Goal: Task Accomplishment & Management: Use online tool/utility

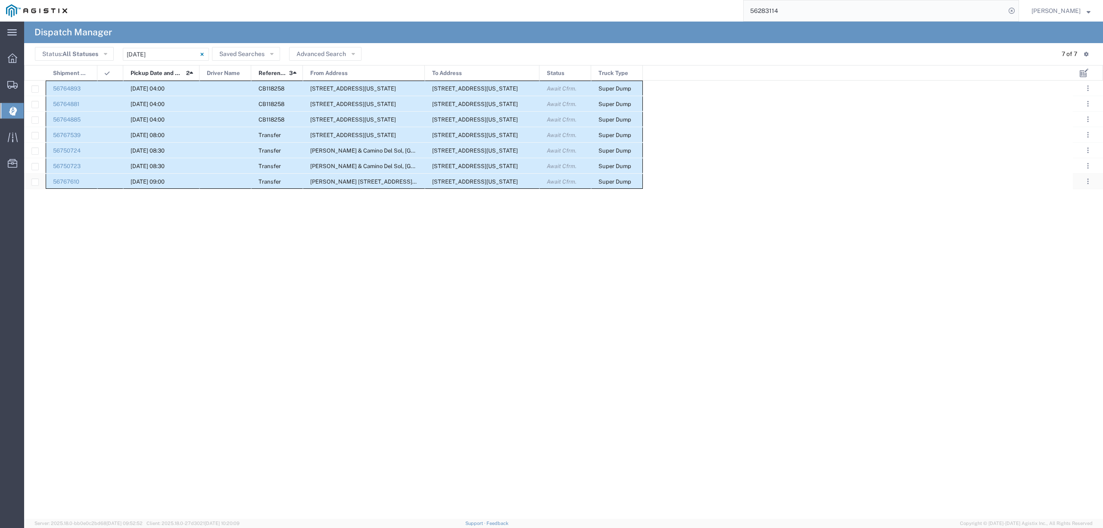
click at [215, 183] on div at bounding box center [226, 181] width 52 height 15
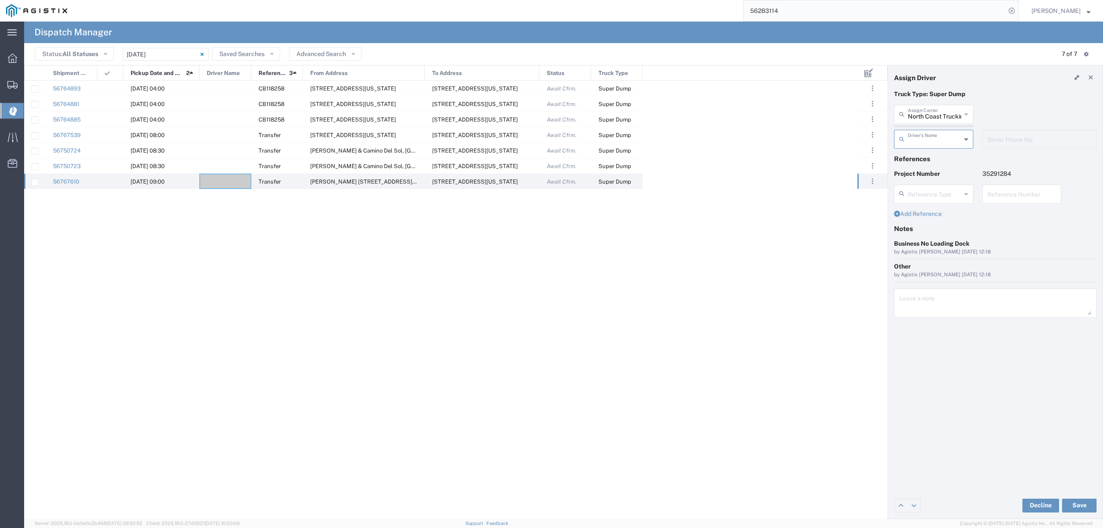
click at [942, 109] on agx-dispatcher-assign-widget "North Coast Trucking Assign Carrier North Coast Trucking 12th Trucking 3H Truck…" at bounding box center [995, 130] width 203 height 50
click at [942, 109] on input "text" at bounding box center [934, 113] width 53 height 15
click at [938, 135] on span "TC Trucklines Inc" at bounding box center [933, 132] width 77 height 13
type input "TC Trucklines Inc"
click at [942, 139] on input "text" at bounding box center [935, 138] width 54 height 15
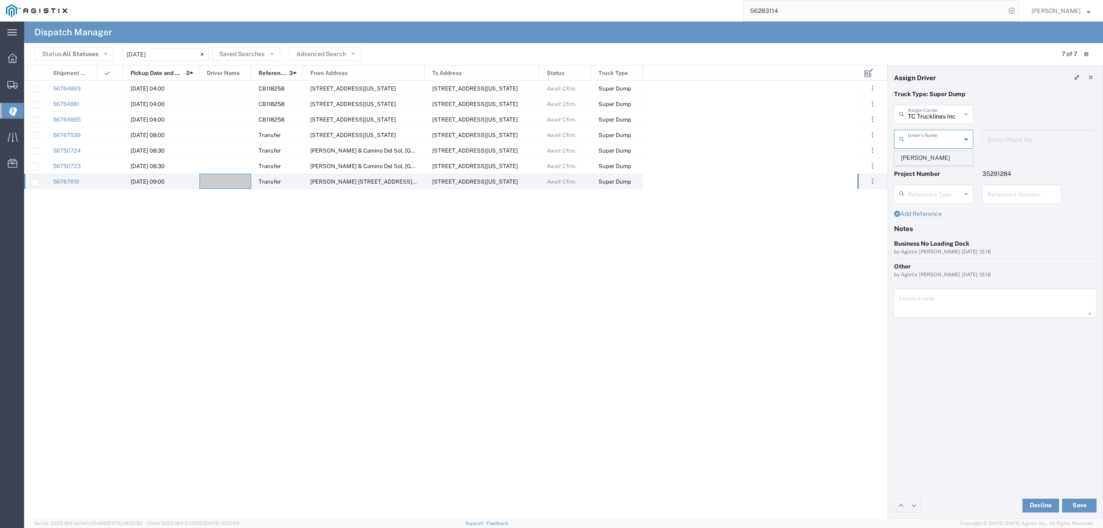
click at [940, 157] on span "[PERSON_NAME]" at bounding box center [933, 157] width 77 height 13
type input "[PERSON_NAME]"
type input "5593756728"
click at [1085, 504] on button "Save" at bounding box center [1079, 506] width 34 height 14
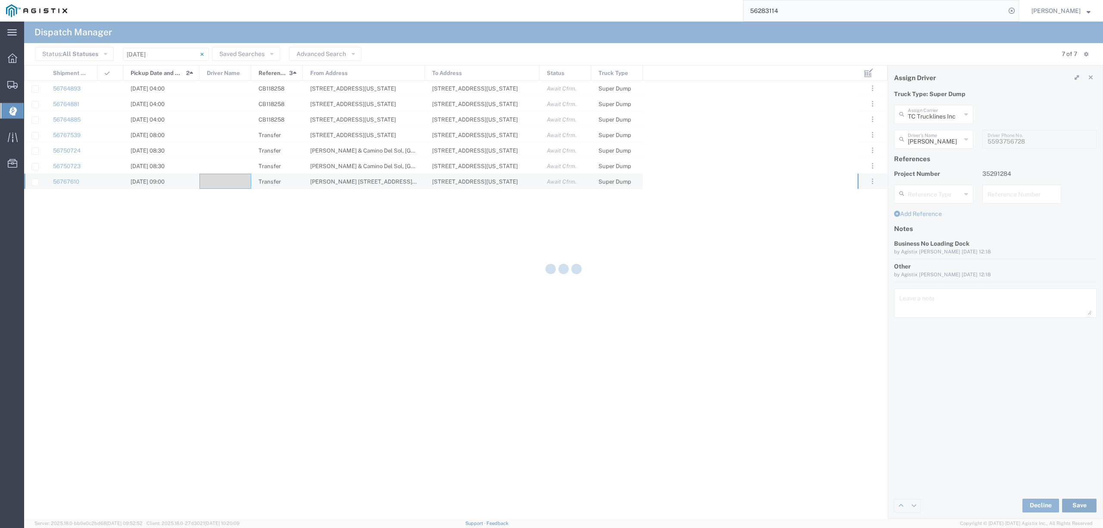
type input "[PERSON_NAME]"
type input "TC Trucklines Inc"
